Goal: Task Accomplishment & Management: Complete application form

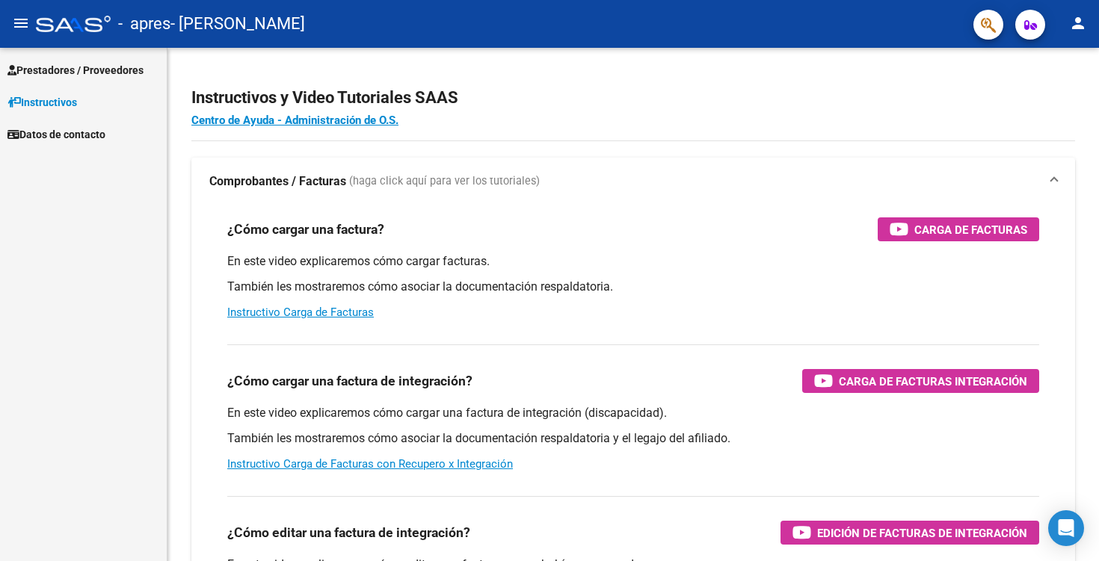
click at [82, 78] on link "Prestadores / Proveedores" at bounding box center [83, 70] width 167 height 32
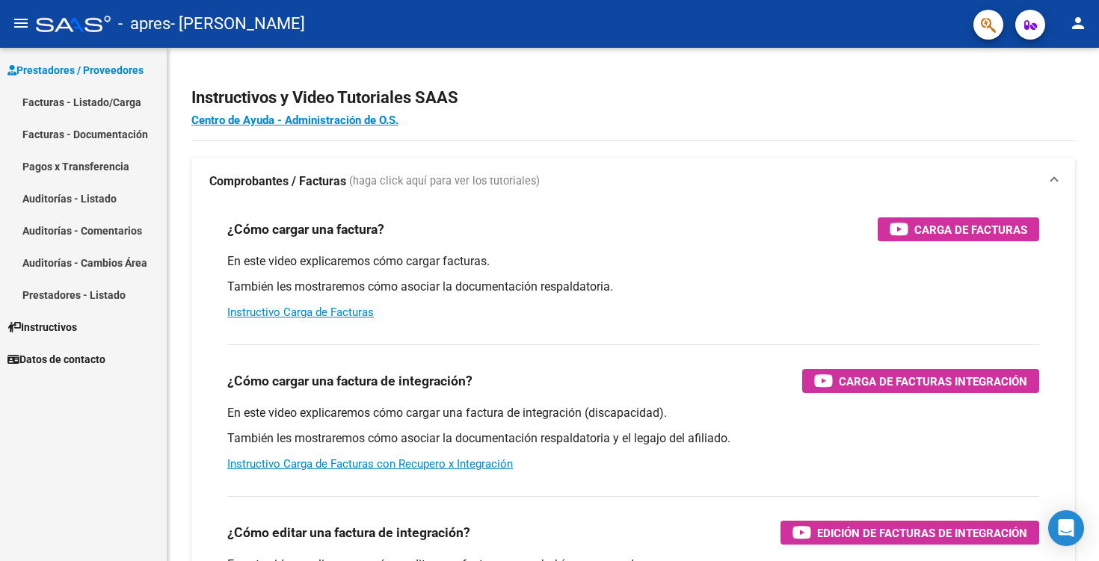
click at [85, 100] on link "Facturas - Listado/Carga" at bounding box center [83, 102] width 167 height 32
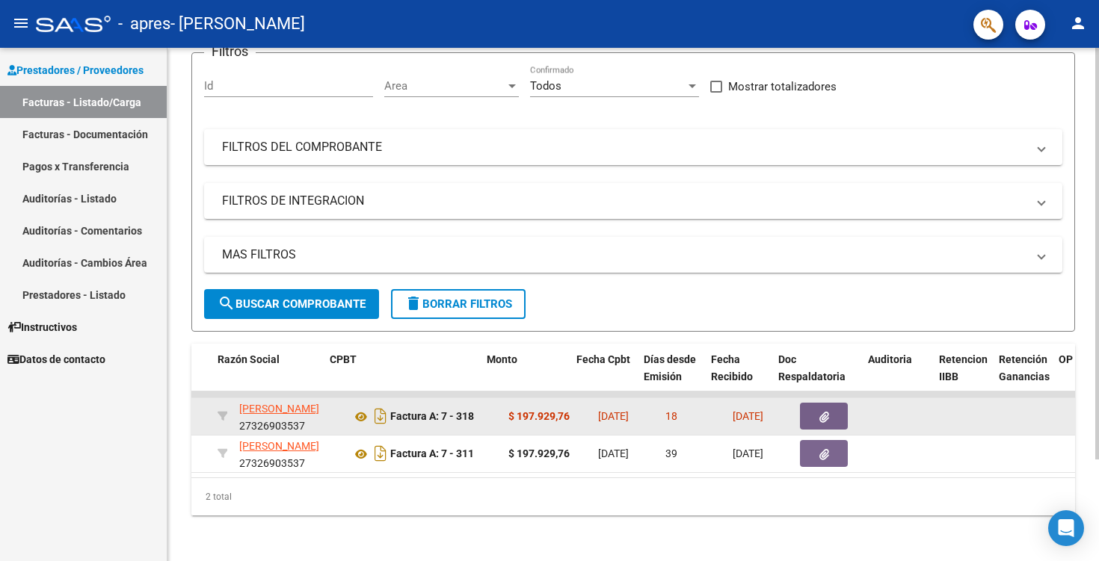
scroll to position [0, 393]
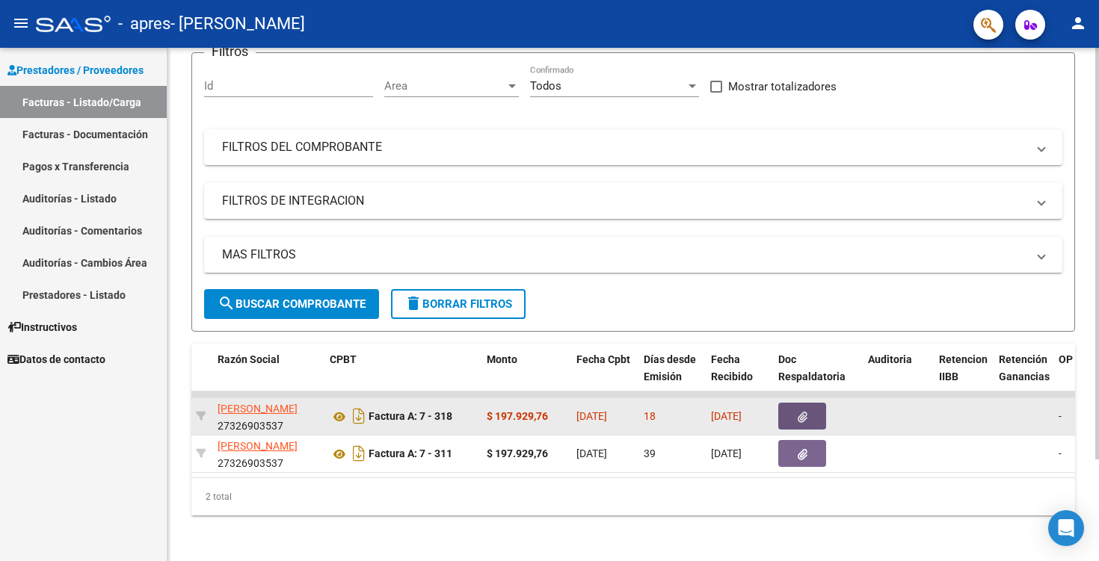
click at [800, 416] on icon "button" at bounding box center [802, 417] width 10 height 11
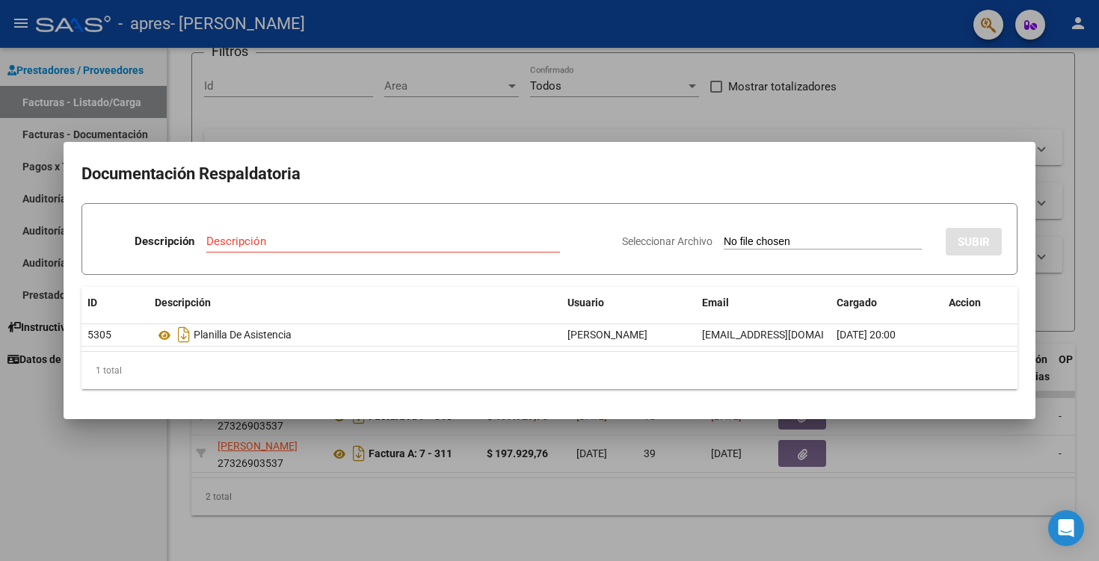
click at [802, 242] on input "Seleccionar Archivo" at bounding box center [822, 242] width 198 height 14
type input "C:\fakepath\[PERSON_NAME] Planilla [DATE].pdf"
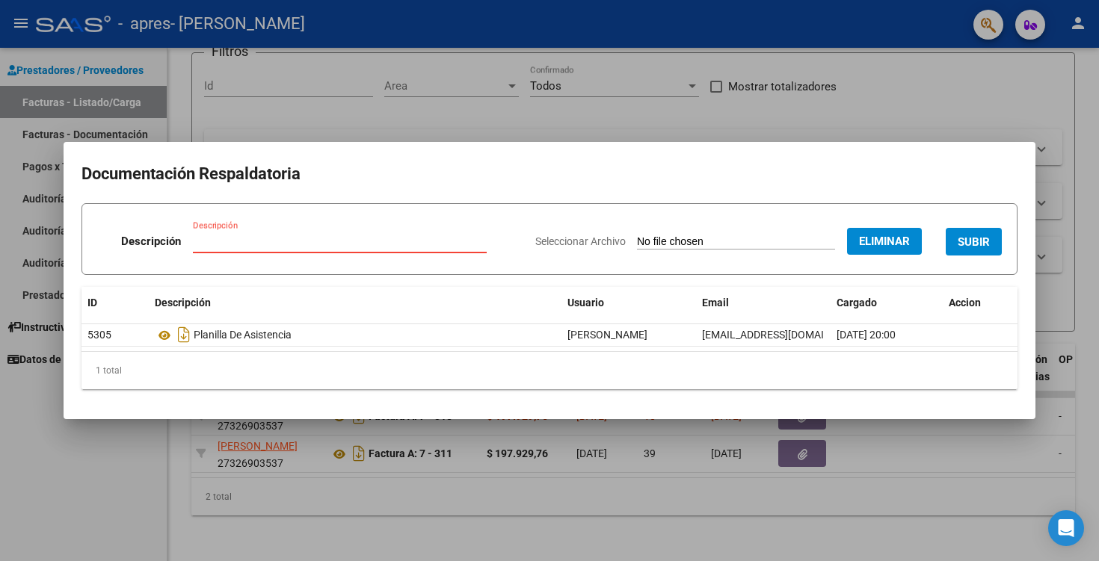
click at [374, 241] on input "Descripción" at bounding box center [340, 241] width 294 height 13
type input "planilla de asistencia 072025"
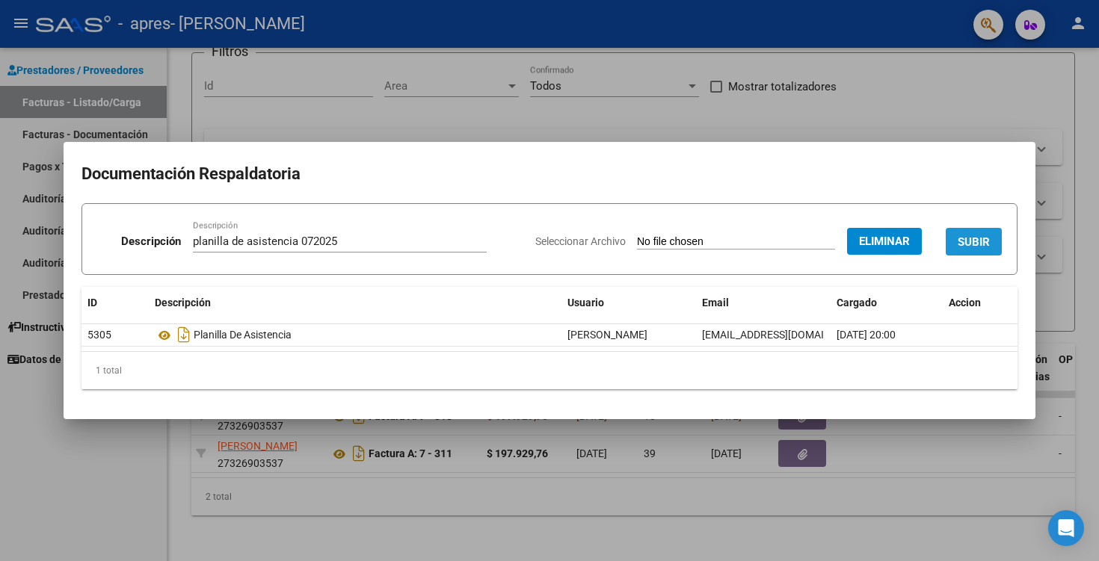
click at [951, 241] on button "SUBIR" at bounding box center [973, 242] width 56 height 28
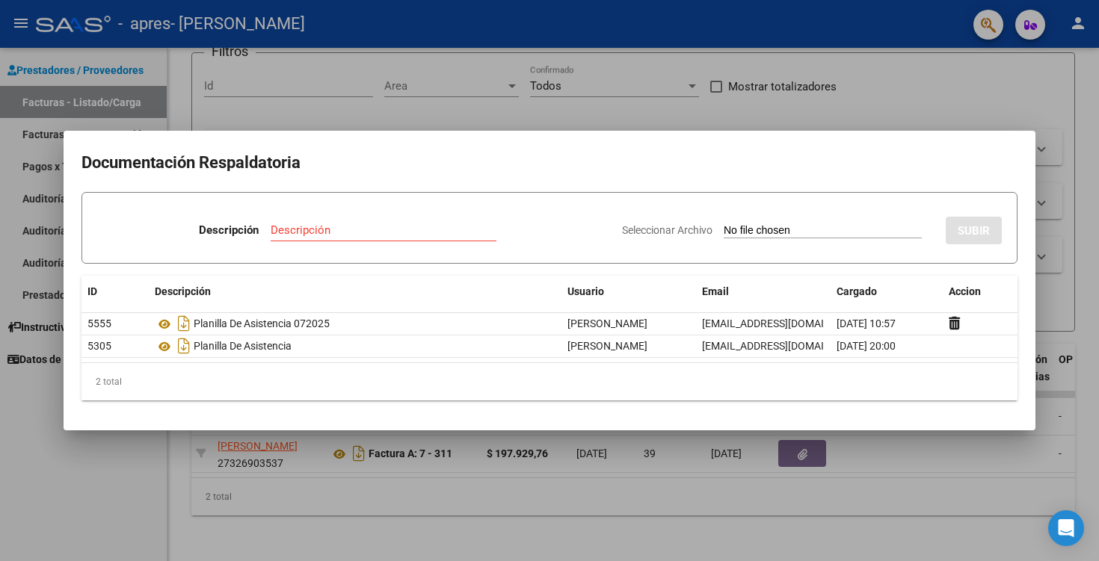
click at [1058, 348] on div at bounding box center [549, 280] width 1099 height 561
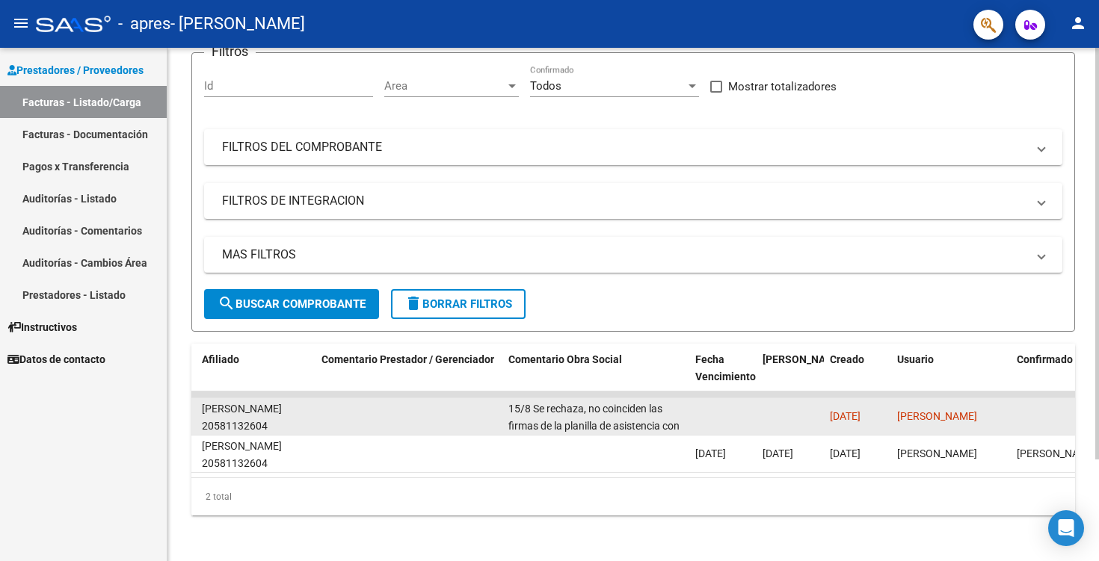
scroll to position [0, 0]
click at [774, 412] on datatable-body-cell at bounding box center [789, 416] width 67 height 37
click at [691, 407] on datatable-body-cell at bounding box center [722, 416] width 67 height 37
click at [456, 413] on datatable-body-cell at bounding box center [408, 416] width 187 height 37
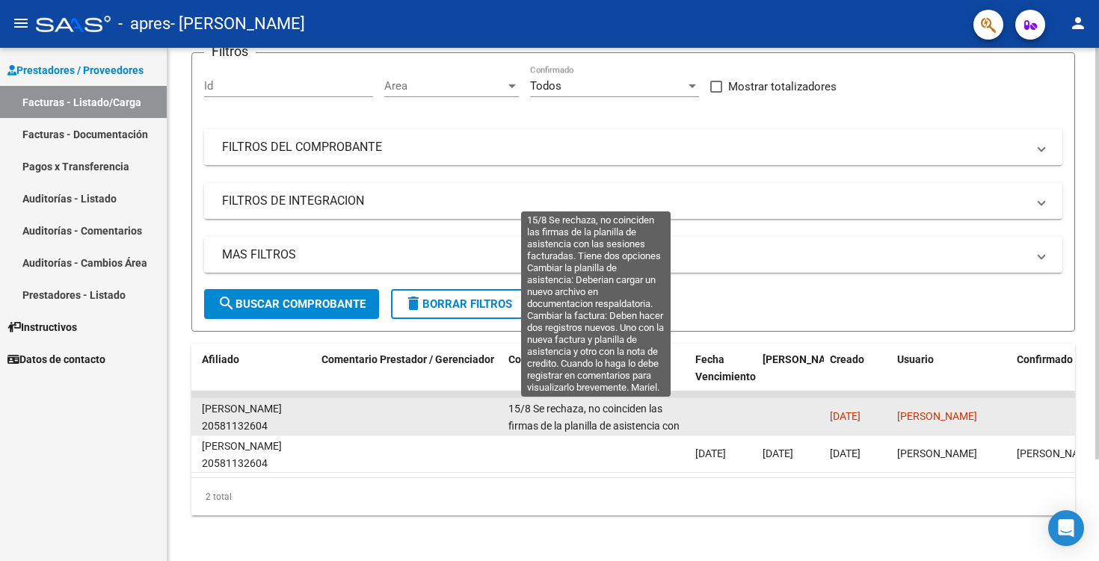
click at [596, 410] on span "15/8 Se rechaza, no coinciden las firmas de la planilla de asistencia con las s…" at bounding box center [594, 511] width 172 height 216
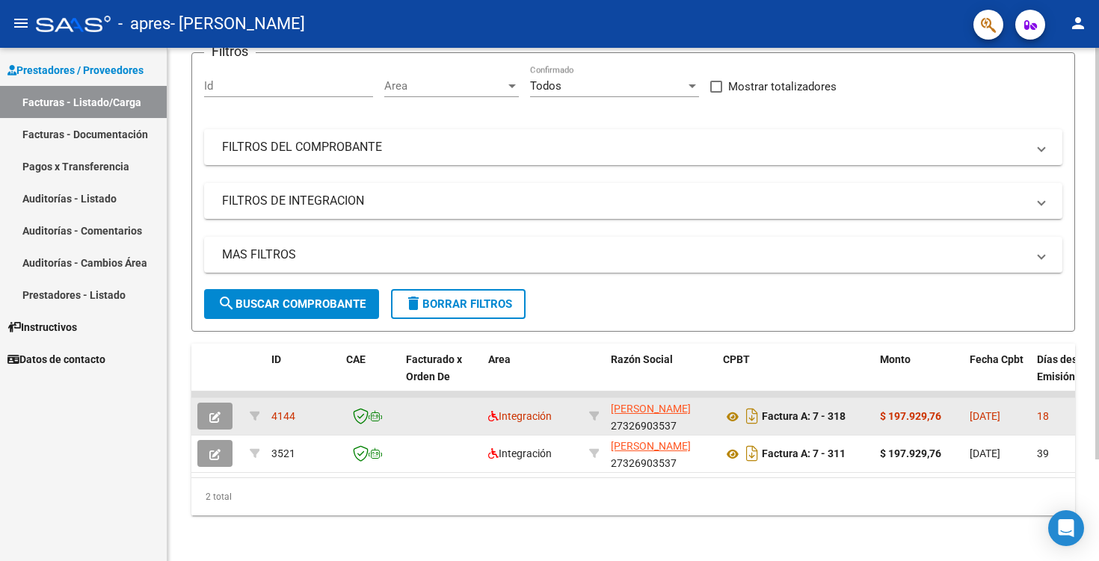
click at [211, 413] on icon "button" at bounding box center [214, 417] width 11 height 11
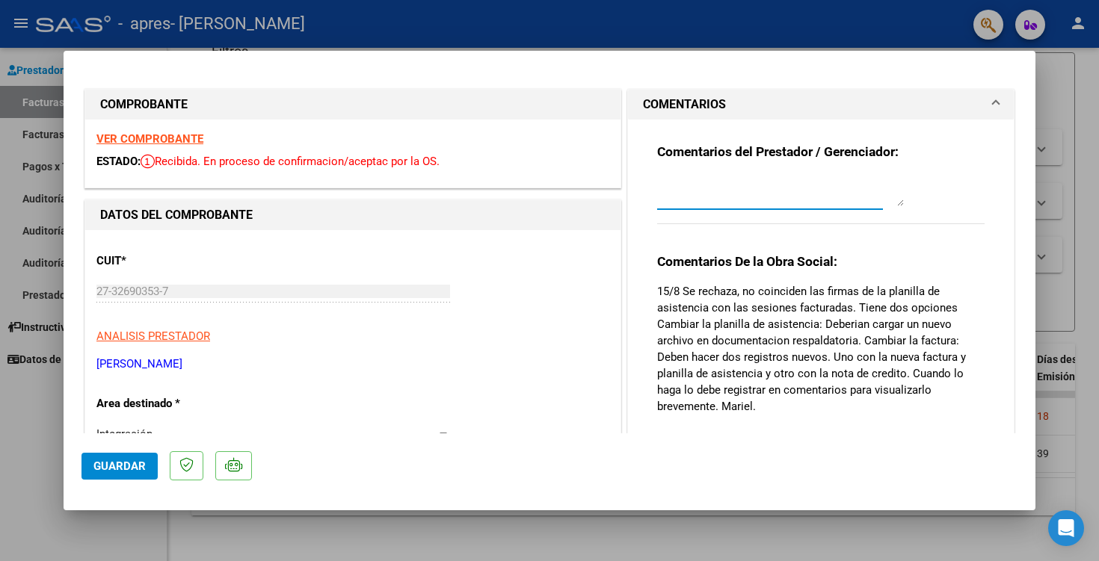
click at [700, 197] on textarea at bounding box center [780, 191] width 247 height 30
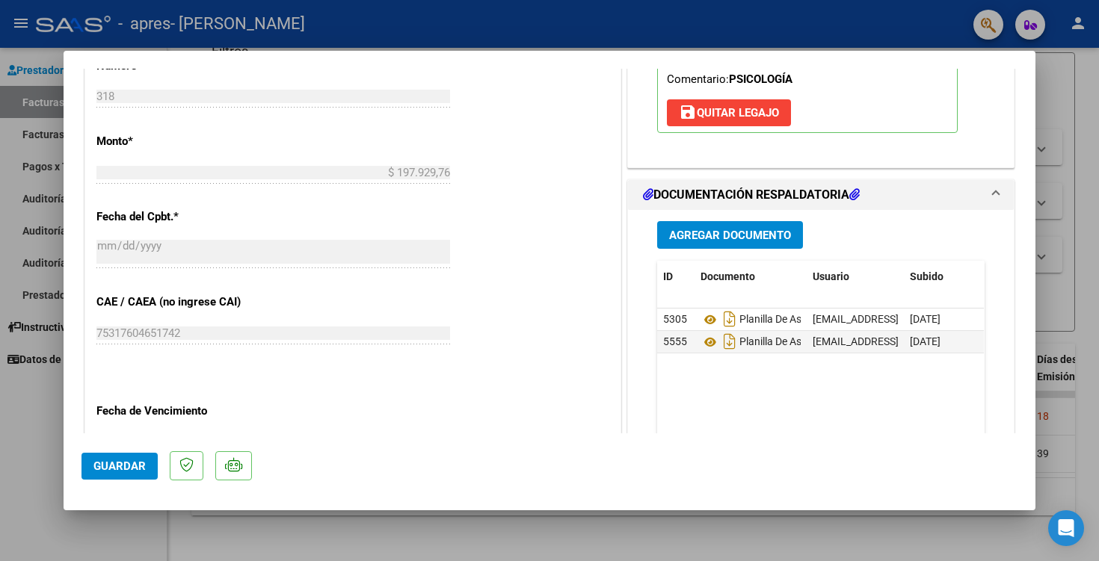
scroll to position [826, 0]
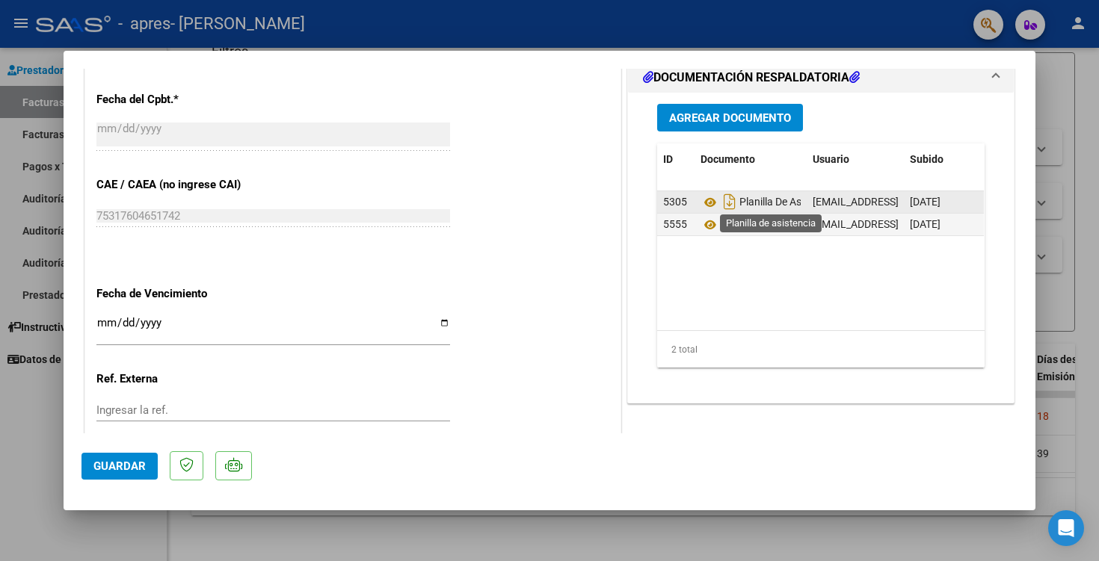
type textarea "Hola, ya subimos la planilla actualizada."
click at [790, 204] on span "Planilla De Asistencia" at bounding box center [768, 203] width 137 height 12
click at [710, 200] on icon at bounding box center [709, 203] width 19 height 18
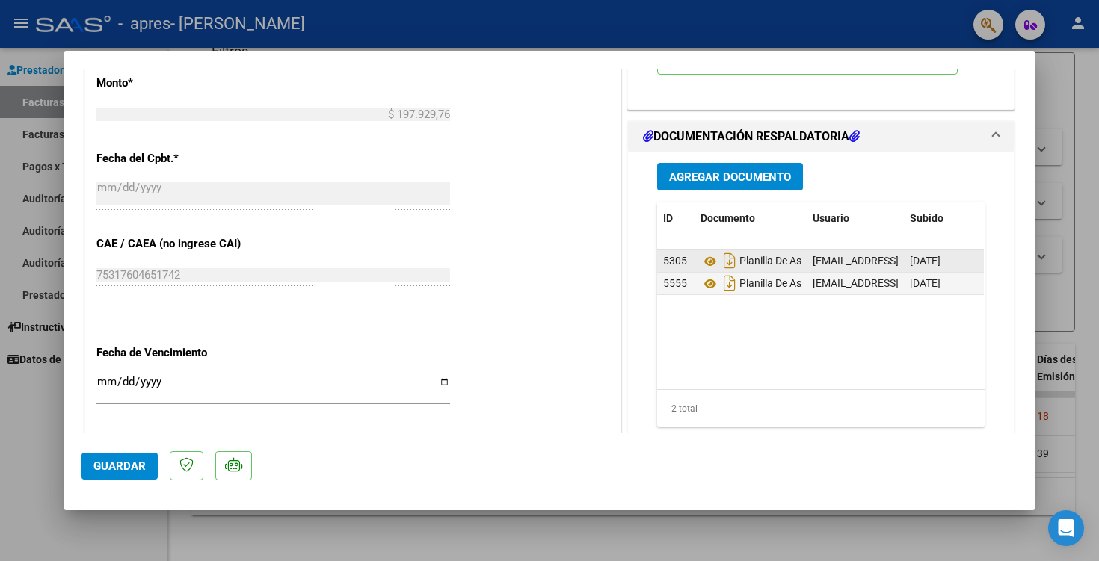
scroll to position [765, 0]
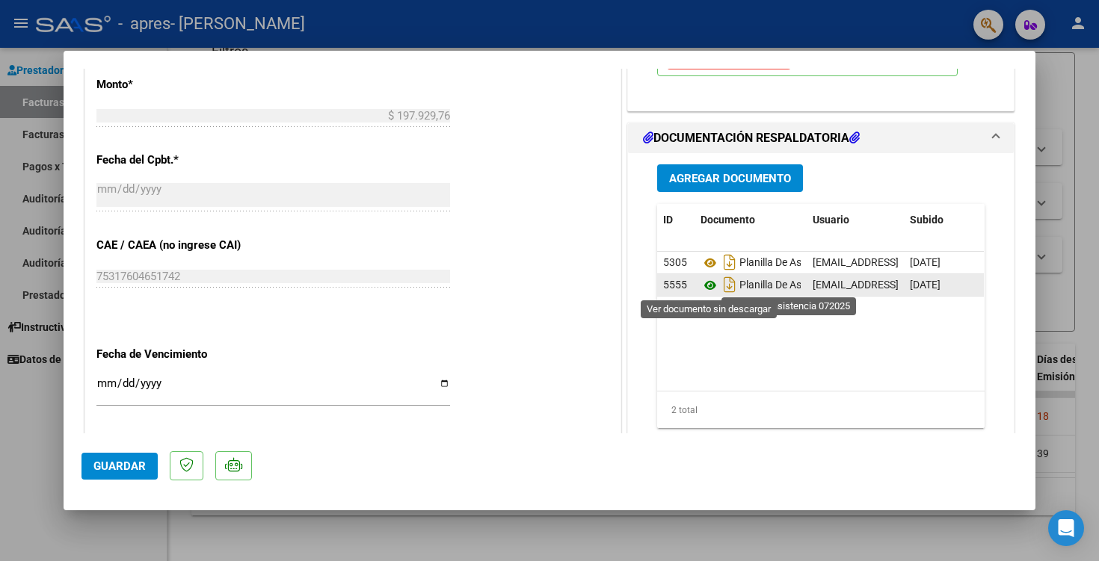
click at [712, 285] on icon at bounding box center [709, 286] width 19 height 18
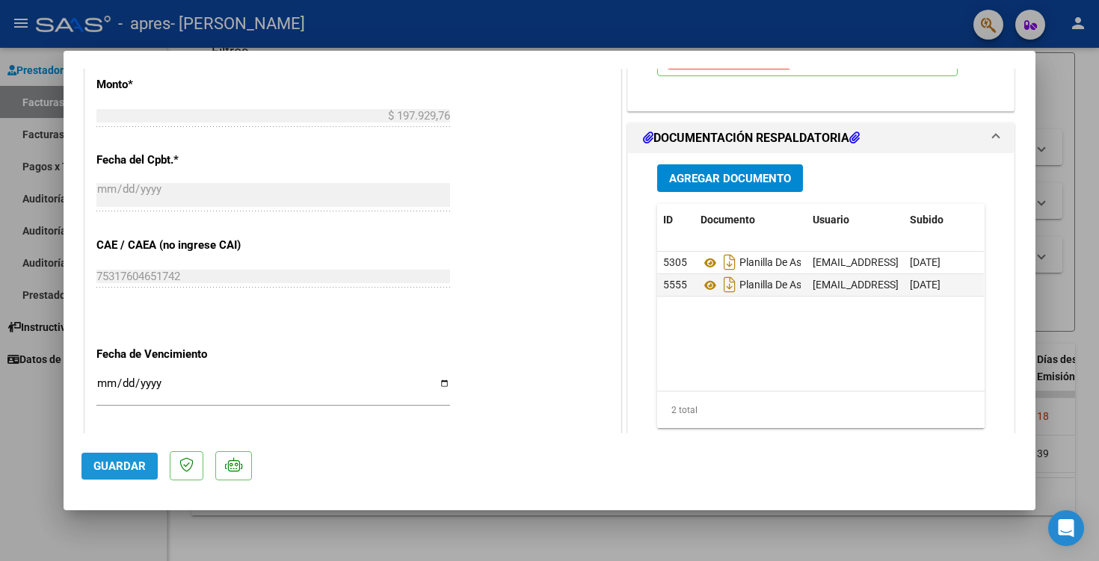
click at [110, 461] on span "Guardar" at bounding box center [119, 466] width 52 height 13
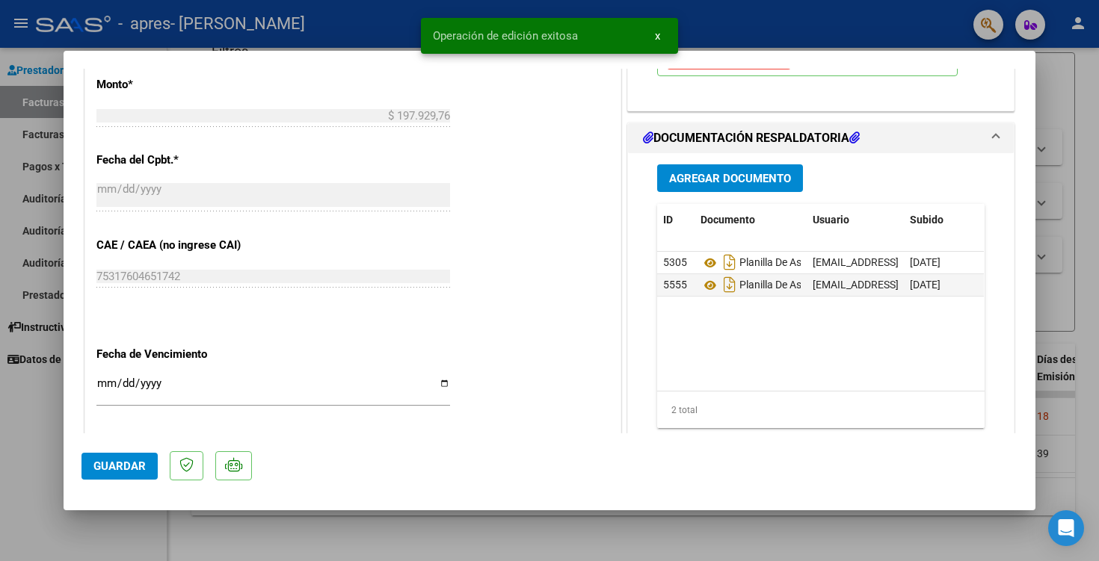
click at [1064, 358] on div at bounding box center [549, 280] width 1099 height 561
type input "$ 0,00"
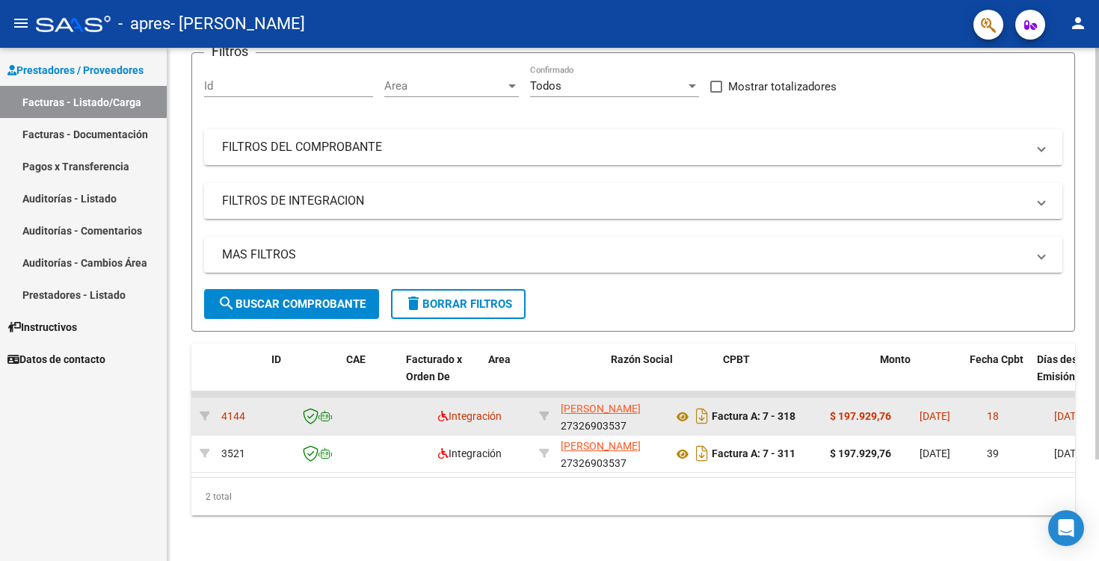
scroll to position [0, 0]
